Goal: Register for event/course

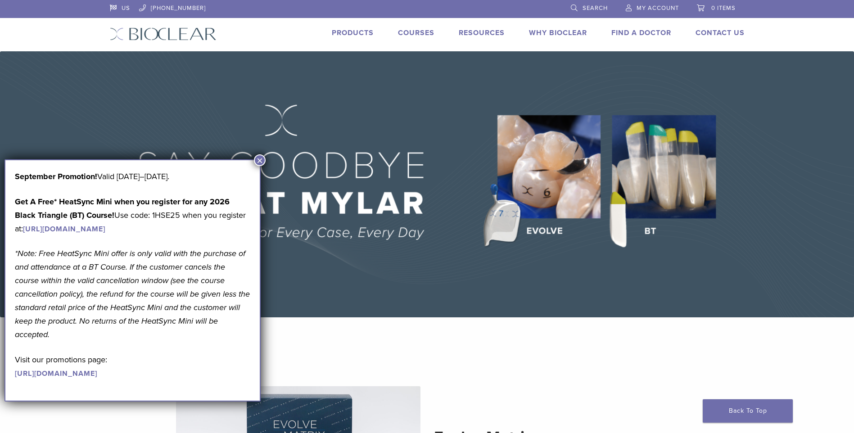
click at [256, 160] on button "×" at bounding box center [260, 160] width 12 height 12
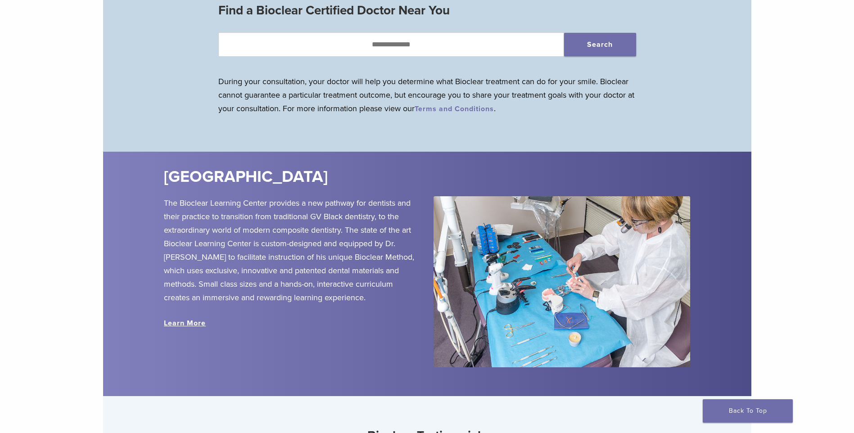
scroll to position [945, 0]
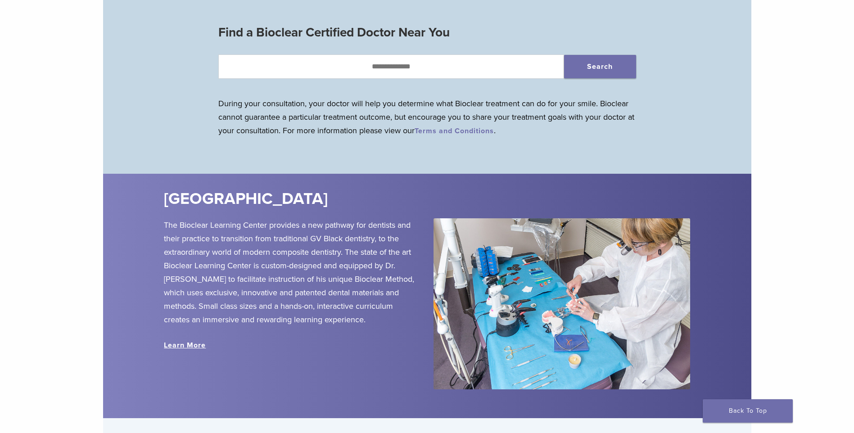
click at [185, 350] on link "Learn More" at bounding box center [185, 345] width 42 height 9
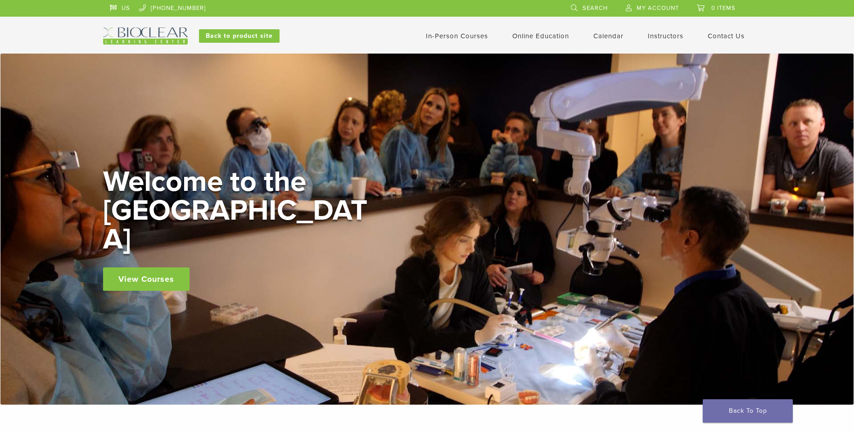
click at [153, 267] on link "View Courses" at bounding box center [146, 278] width 86 height 23
